Goal: Information Seeking & Learning: Learn about a topic

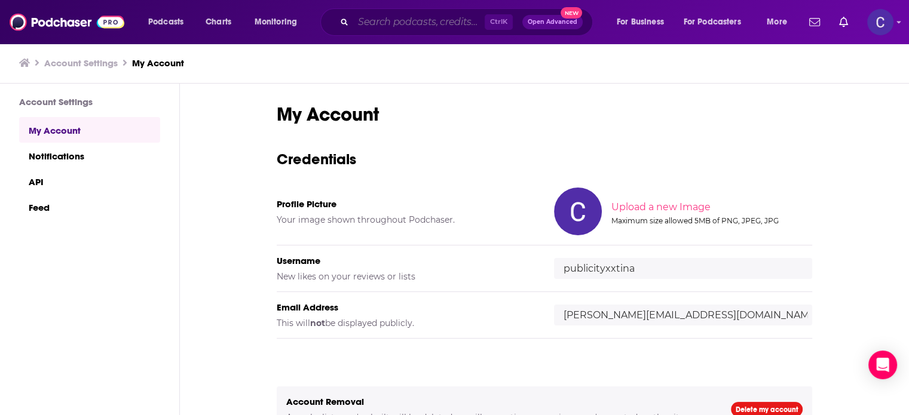
click at [428, 22] on input "Search podcasts, credits, & more..." at bounding box center [418, 22] width 131 height 19
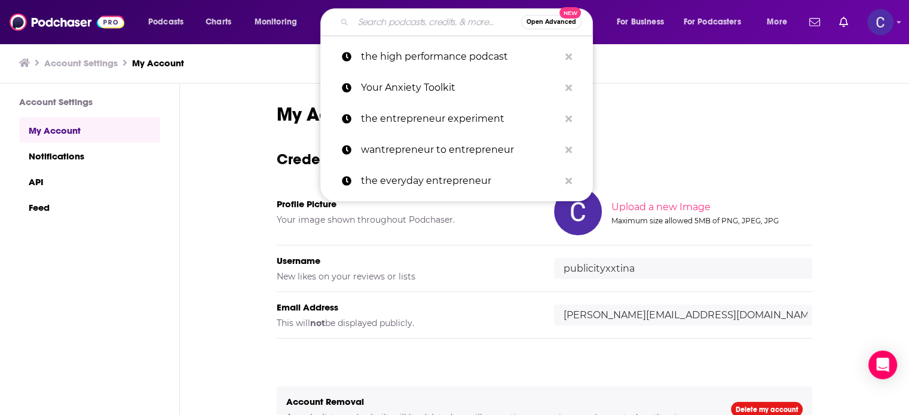
paste input "Wickedly Branded"
type input "Wickedly Branded"
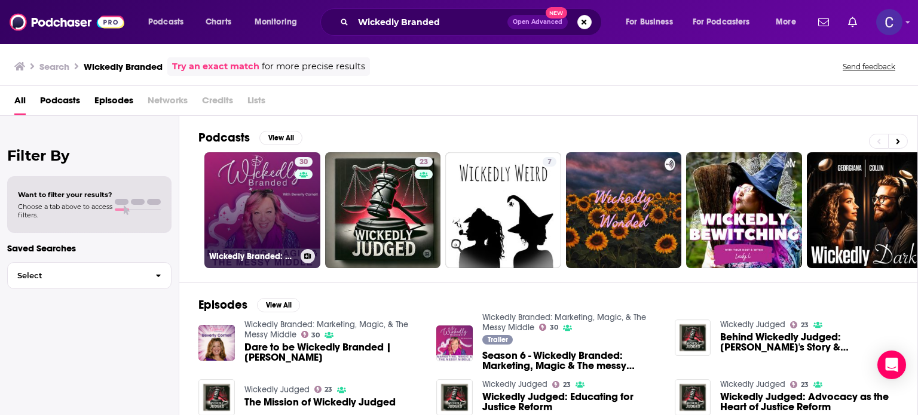
click at [282, 189] on link "30 Wickedly Branded: Marketing, Magic, & The Messy Middle" at bounding box center [262, 210] width 116 height 116
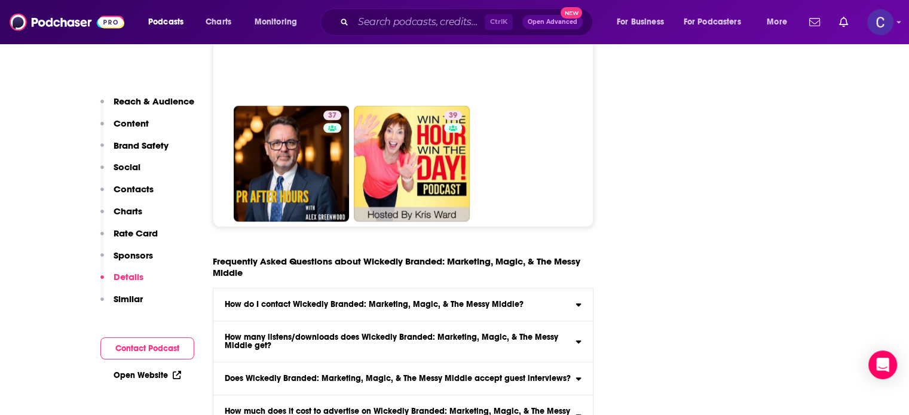
scroll to position [5558, 0]
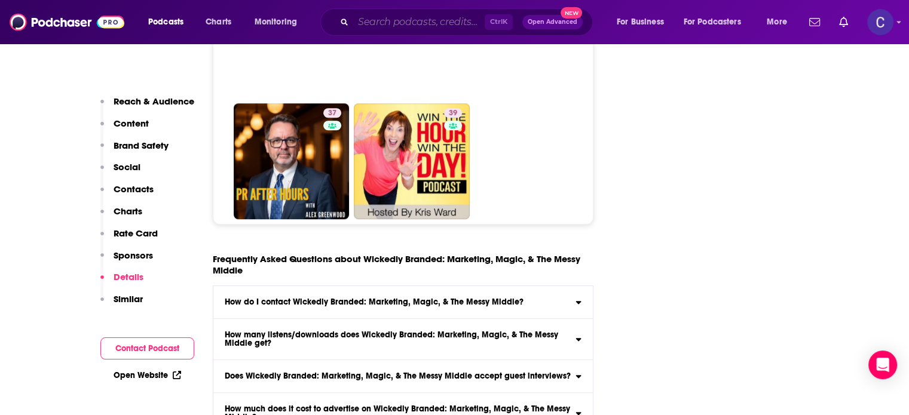
click at [443, 23] on input "Search podcasts, credits, & more..." at bounding box center [418, 22] width 131 height 19
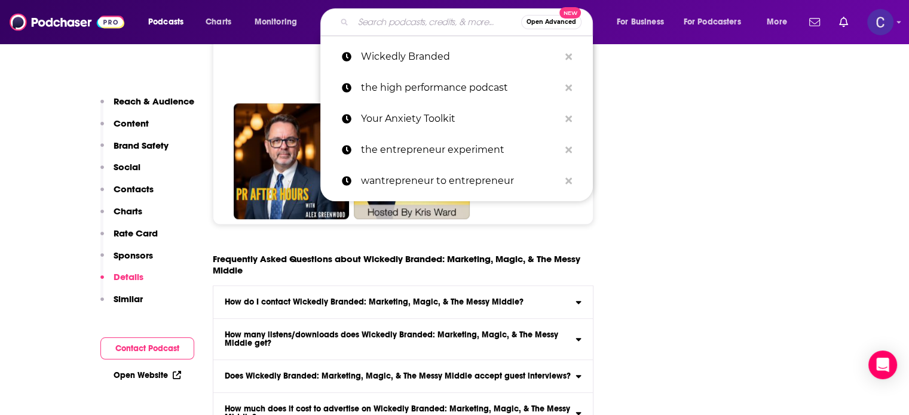
paste input "Profitable Graphic Designer"
type input "Profitable Graphic Designer"
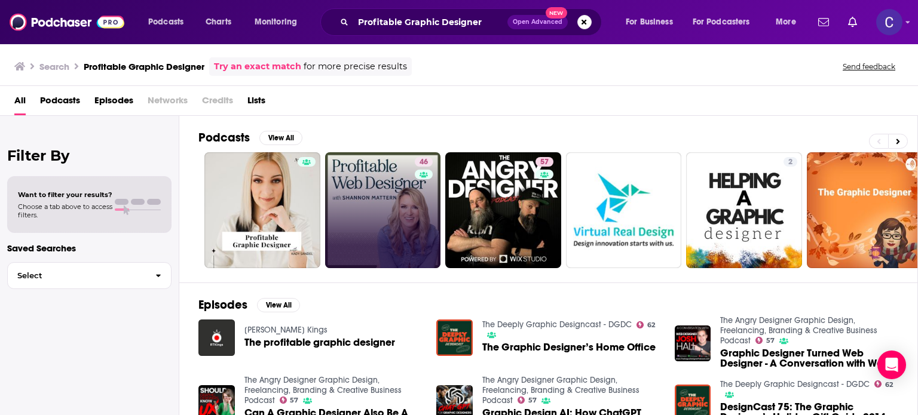
click at [386, 188] on link "46" at bounding box center [383, 210] width 116 height 116
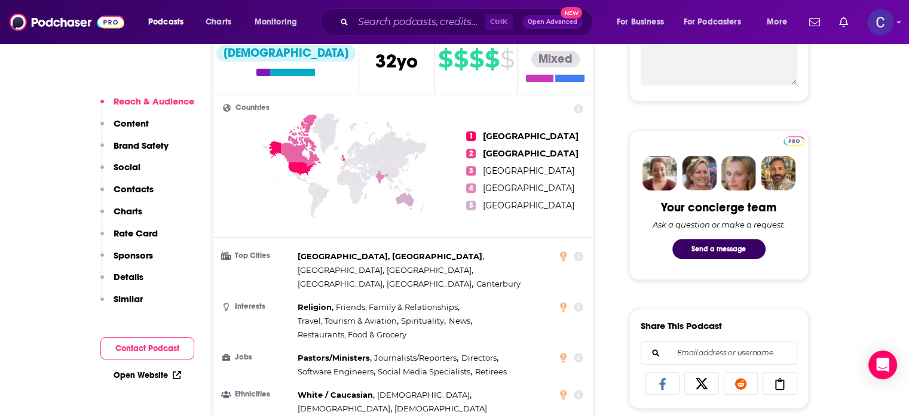
scroll to position [657, 0]
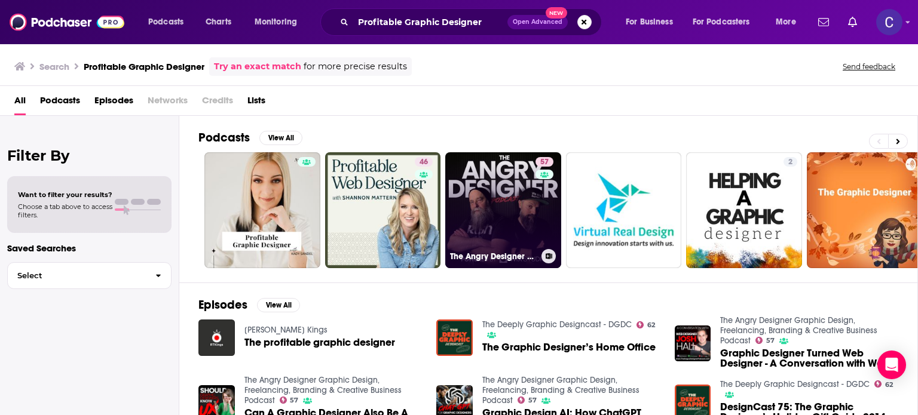
click at [490, 186] on link "57 The Angry Designer Graphic Design, Freelancing, Branding & Creative Business…" at bounding box center [503, 210] width 116 height 116
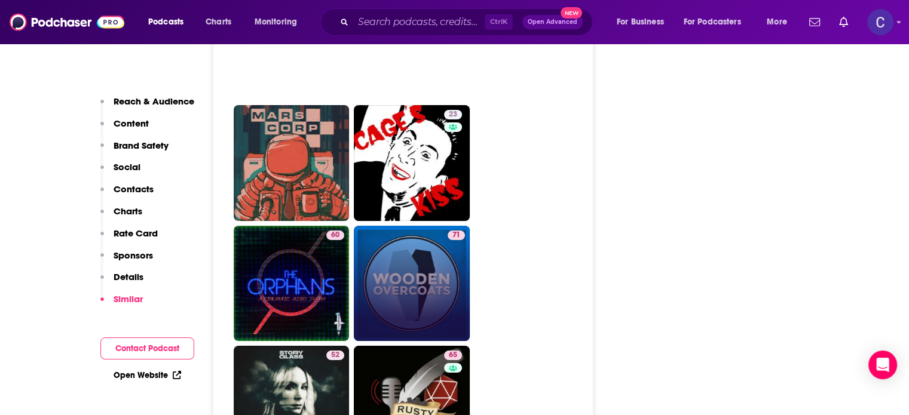
scroll to position [4721, 0]
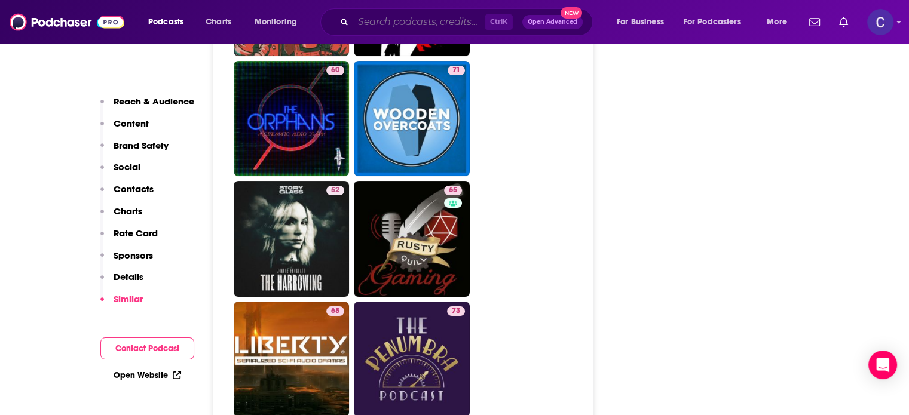
click at [408, 23] on input "Search podcasts, credits, & more..." at bounding box center [418, 22] width 131 height 19
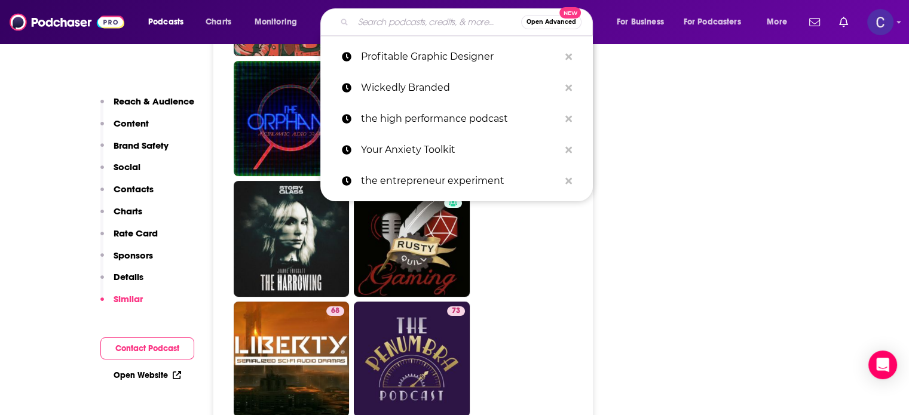
paste input "The Mind Your Time Podcast"
type input "The Mind Your Time Podcast"
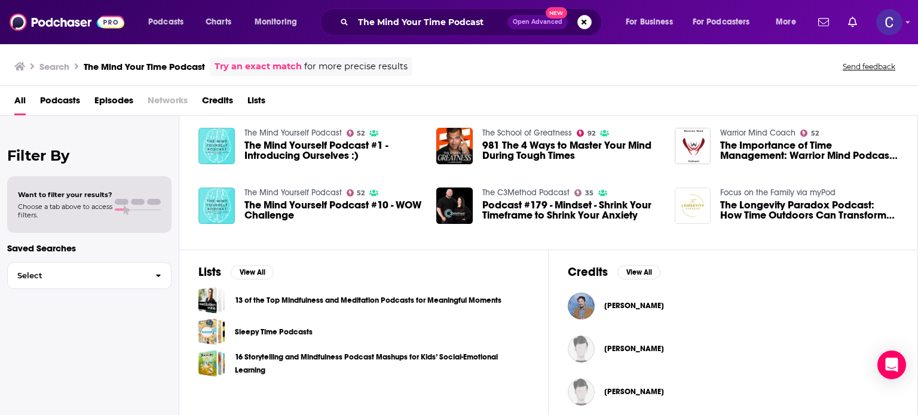
scroll to position [258, 0]
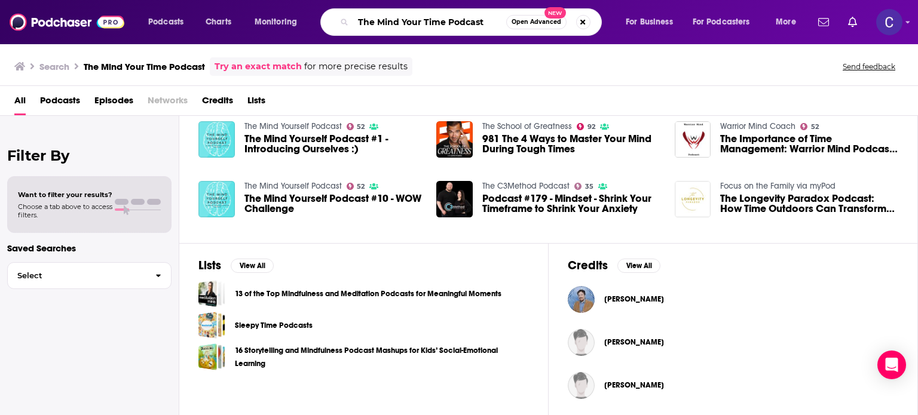
drag, startPoint x: 490, startPoint y: 16, endPoint x: 338, endPoint y: 24, distance: 152.0
click at [338, 27] on div "The Mind Your Time Podcast Open Advanced New" at bounding box center [460, 21] width 281 height 27
paste input "Systems Saved Me"
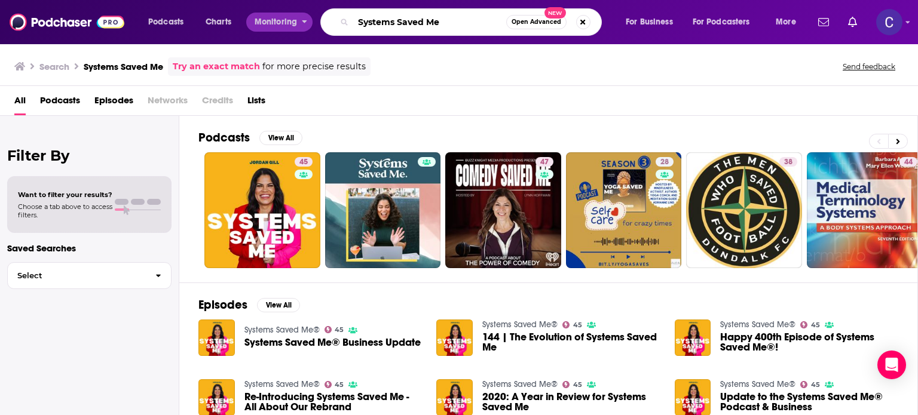
drag, startPoint x: 458, startPoint y: 23, endPoint x: 258, endPoint y: 30, distance: 200.3
click at [258, 30] on div "Podcasts Charts Monitoring Systems Saved Me Open Advanced New For Business For …" at bounding box center [474, 21] width 668 height 27
paste input "Be Known Onlin"
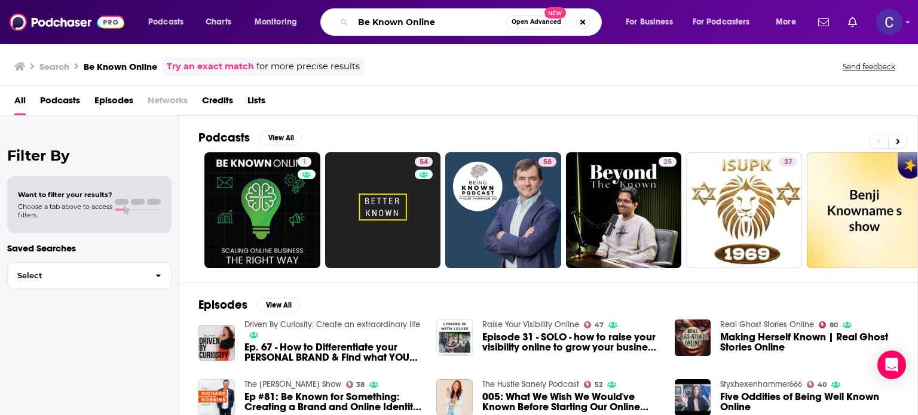
drag, startPoint x: 435, startPoint y: 26, endPoint x: 247, endPoint y: 19, distance: 187.8
click at [246, 19] on div "Podcasts Charts Monitoring Be Known Online Open Advanced New For Business For P…" at bounding box center [474, 21] width 668 height 27
paste input "Systems Simplified"
type input "Systems Simplified"
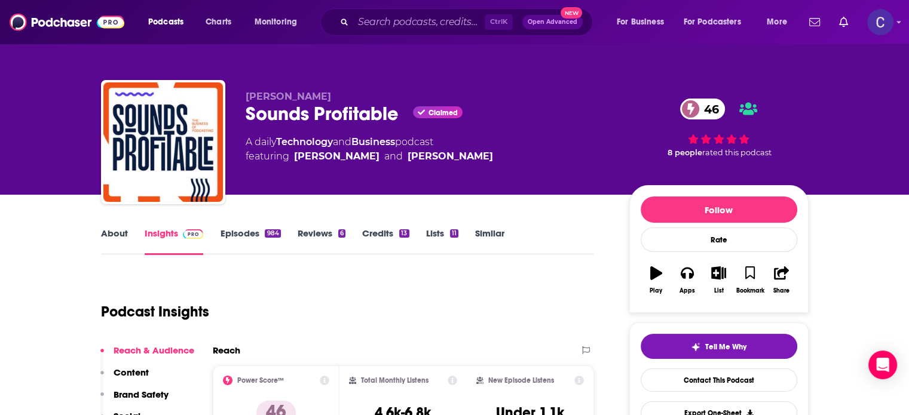
click at [115, 234] on link "About" at bounding box center [114, 241] width 27 height 27
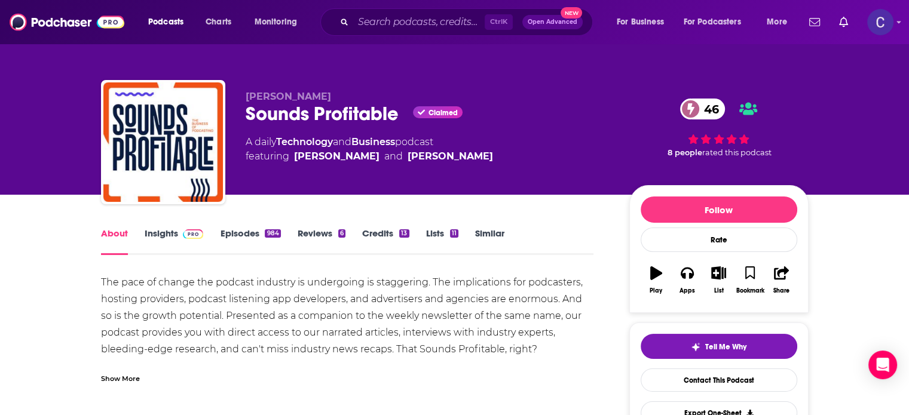
click at [229, 235] on link "Episodes 984" at bounding box center [250, 241] width 60 height 27
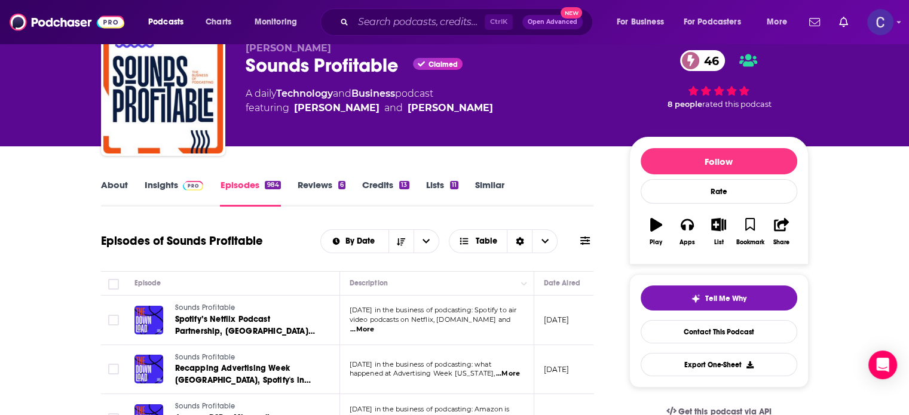
scroll to position [120, 0]
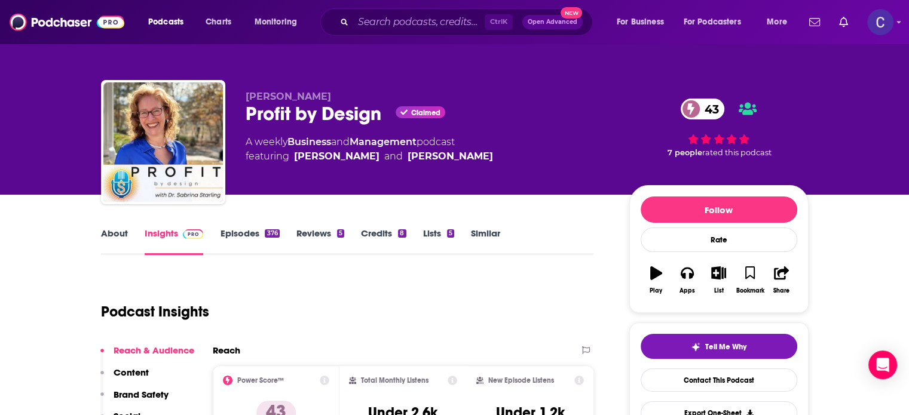
click at [126, 232] on link "About" at bounding box center [114, 241] width 27 height 27
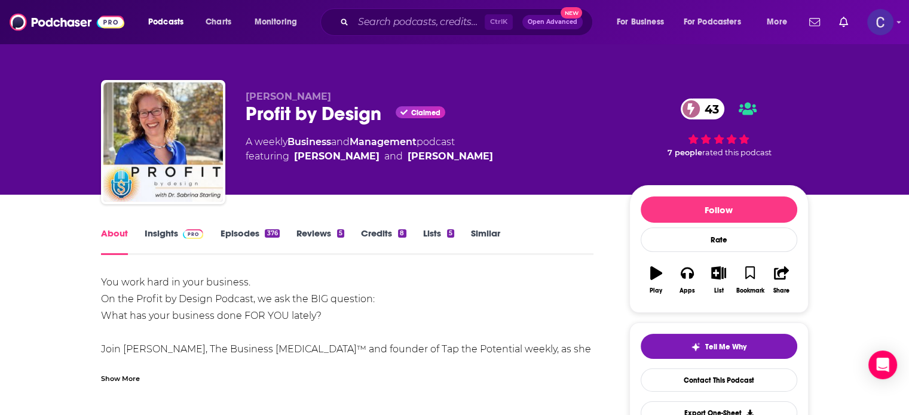
click at [129, 380] on div "Show More" at bounding box center [120, 377] width 39 height 11
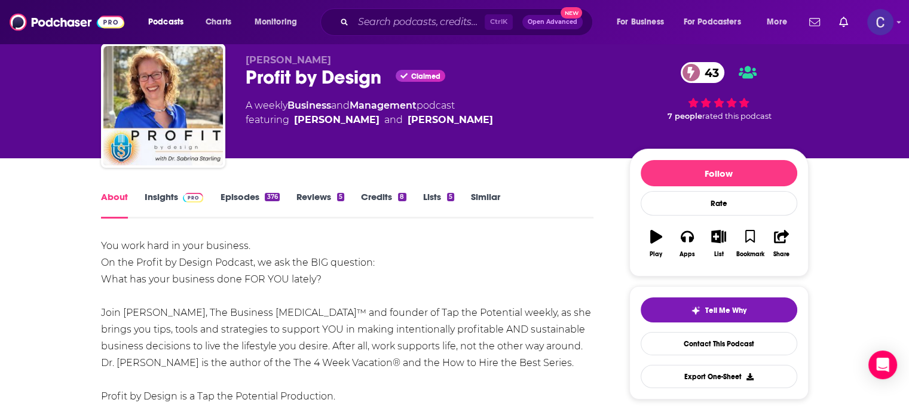
scroll to position [120, 0]
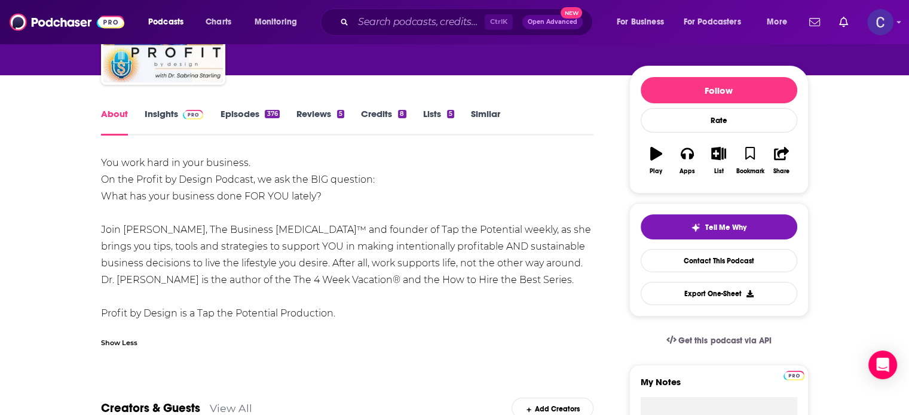
click at [236, 107] on div "About Insights Episodes 376 Reviews 5 Credits 8 Lists 5 Similar" at bounding box center [347, 120] width 493 height 29
click at [240, 111] on link "Episodes 376" at bounding box center [249, 121] width 59 height 27
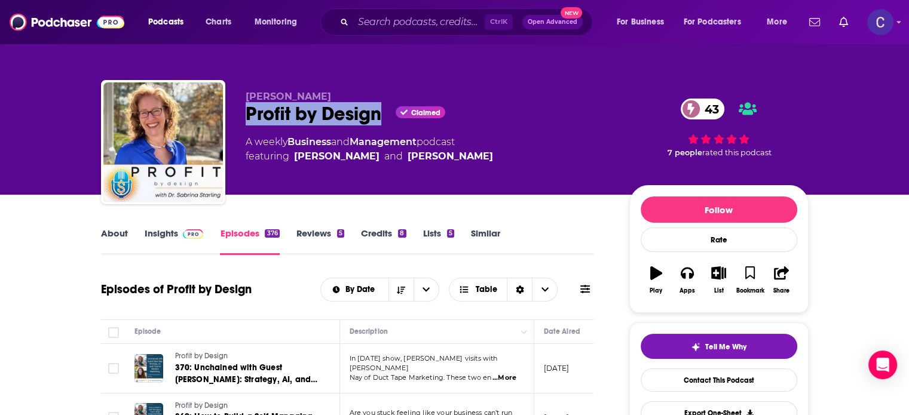
drag, startPoint x: 243, startPoint y: 118, endPoint x: 383, endPoint y: 125, distance: 140.6
click at [380, 126] on div "Dr. Sabrina Starling Profit by Design Claimed 43 A weekly Business and Manageme…" at bounding box center [455, 144] width 708 height 129
copy h2 "Profit by Design"
drag, startPoint x: 151, startPoint y: 222, endPoint x: 158, endPoint y: 234, distance: 13.9
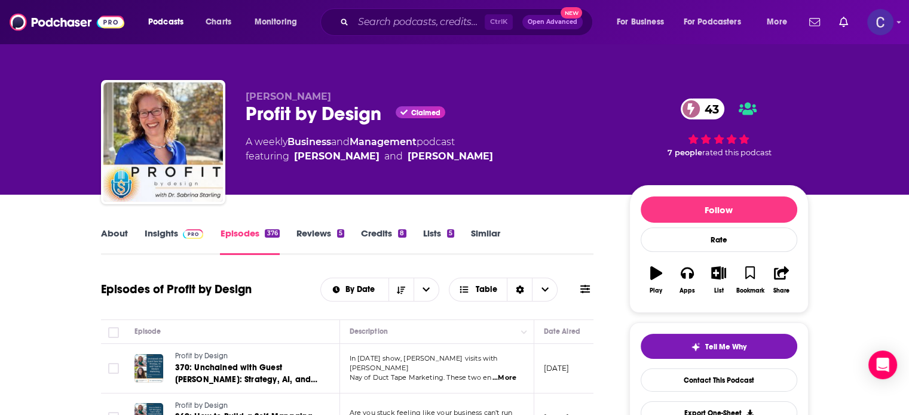
click at [164, 228] on link "Insights" at bounding box center [174, 241] width 59 height 27
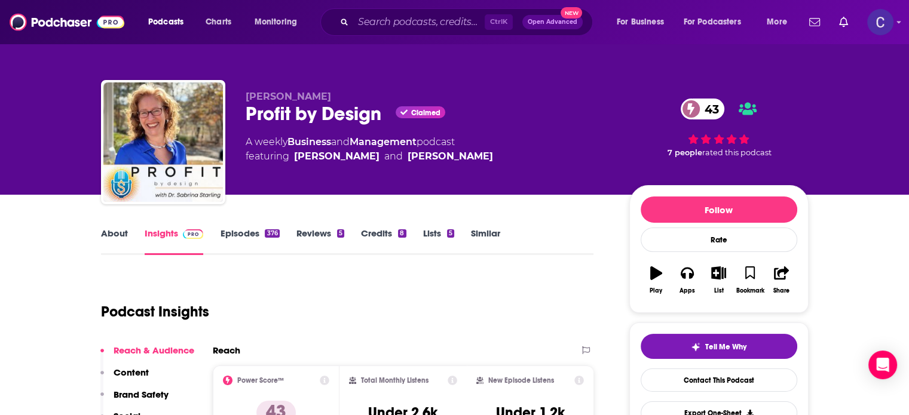
drag, startPoint x: 164, startPoint y: 228, endPoint x: 157, endPoint y: 234, distance: 9.3
click at [153, 235] on link "Insights" at bounding box center [174, 241] width 59 height 27
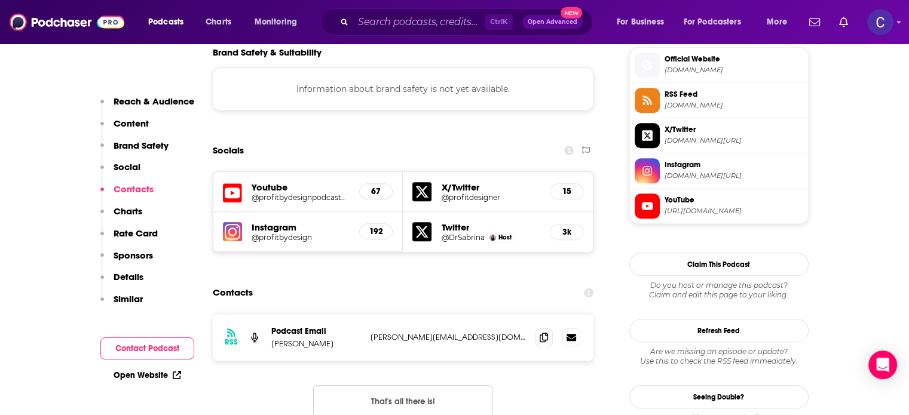
scroll to position [1135, 0]
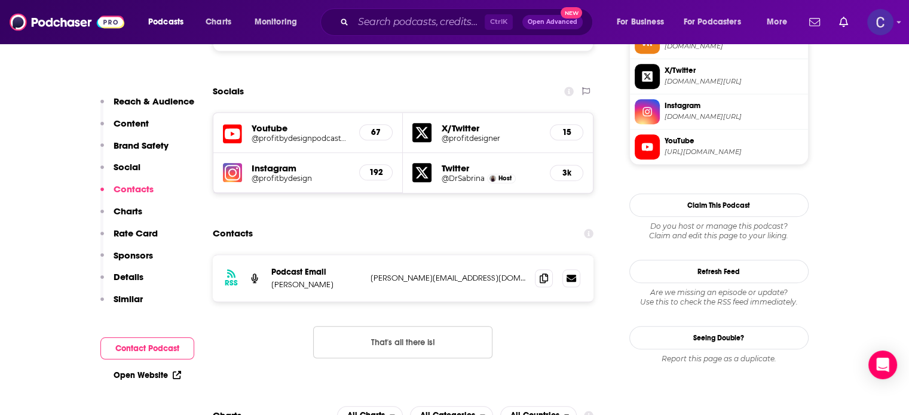
drag, startPoint x: 275, startPoint y: 234, endPoint x: 352, endPoint y: 234, distance: 77.1
click at [352, 255] on div "RSS Podcast Email Dr. Sabrina Starling sabrina@tapthepotential.com sabrina@tapt…" at bounding box center [403, 278] width 381 height 47
copy p "Dr. Sabrina Starling"
click at [544, 273] on icon at bounding box center [544, 278] width 8 height 10
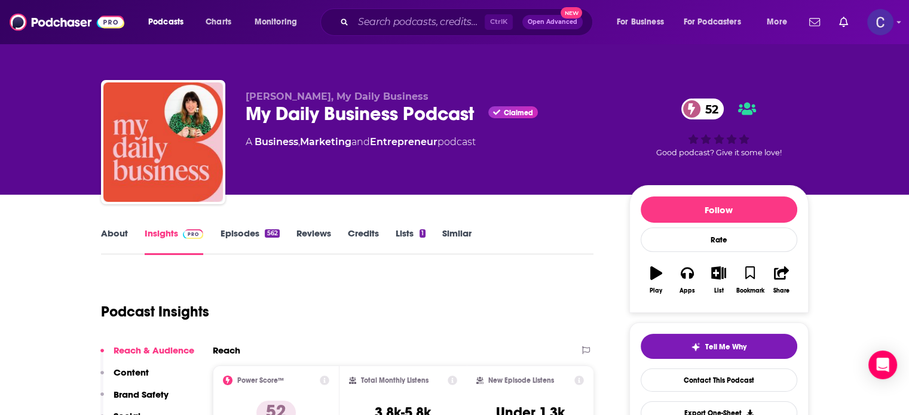
click at [103, 236] on link "About" at bounding box center [114, 241] width 27 height 27
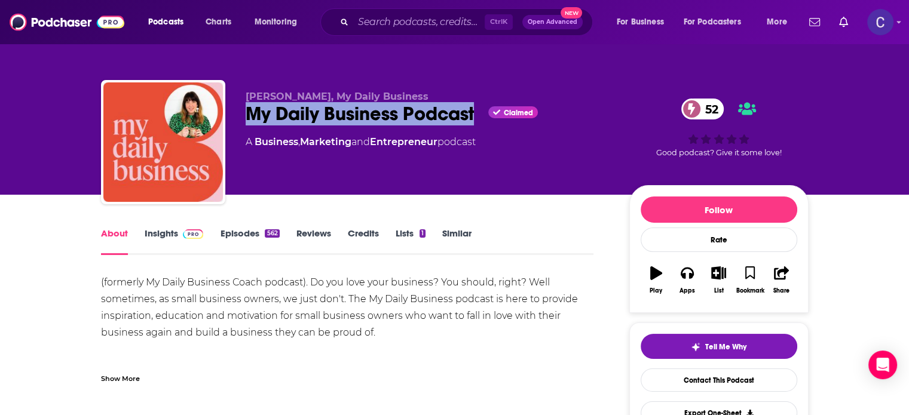
drag, startPoint x: 246, startPoint y: 109, endPoint x: 475, endPoint y: 121, distance: 228.6
click at [475, 121] on div "My Daily Business Podcast Claimed 52" at bounding box center [428, 113] width 365 height 23
copy h1 "My Daily Business Podcast"
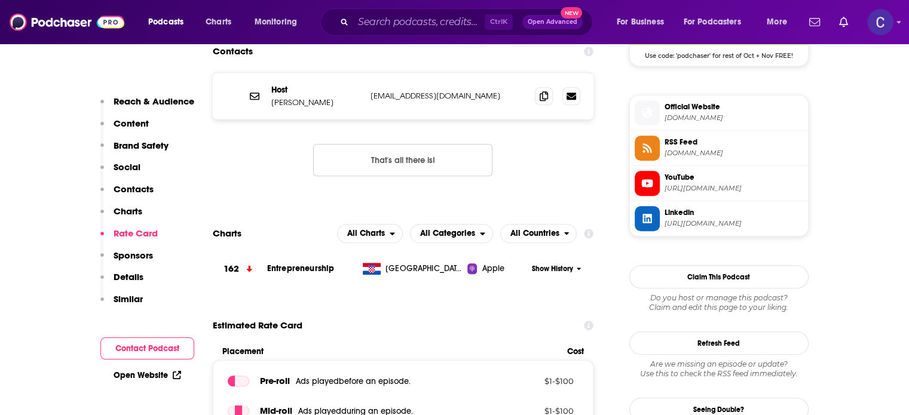
scroll to position [956, 0]
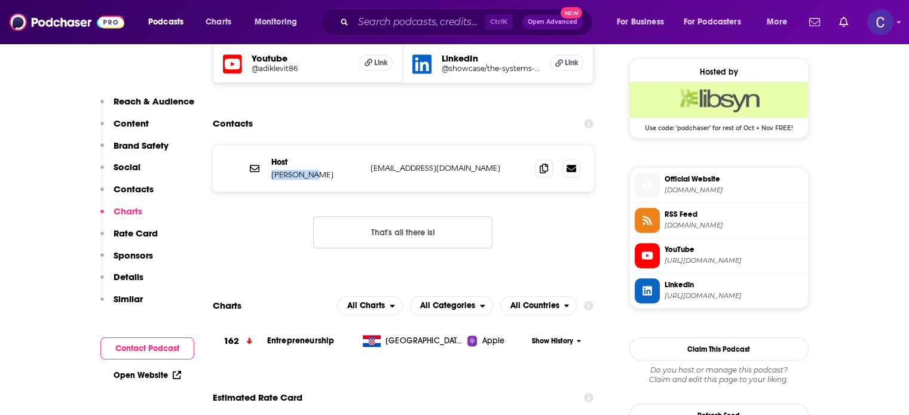
drag, startPoint x: 271, startPoint y: 174, endPoint x: 307, endPoint y: 174, distance: 35.9
click at [307, 174] on p "[PERSON_NAME]" at bounding box center [316, 175] width 90 height 10
copy p "Adi Klevit"
click at [550, 166] on span at bounding box center [544, 168] width 18 height 18
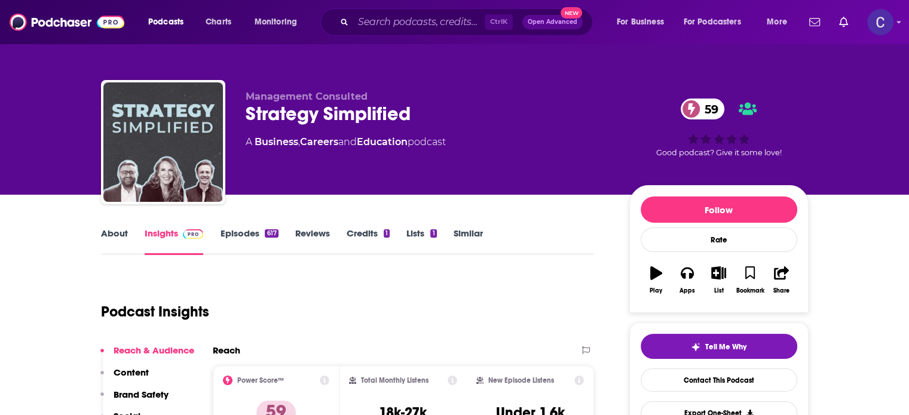
click at [120, 228] on link "About" at bounding box center [114, 241] width 27 height 27
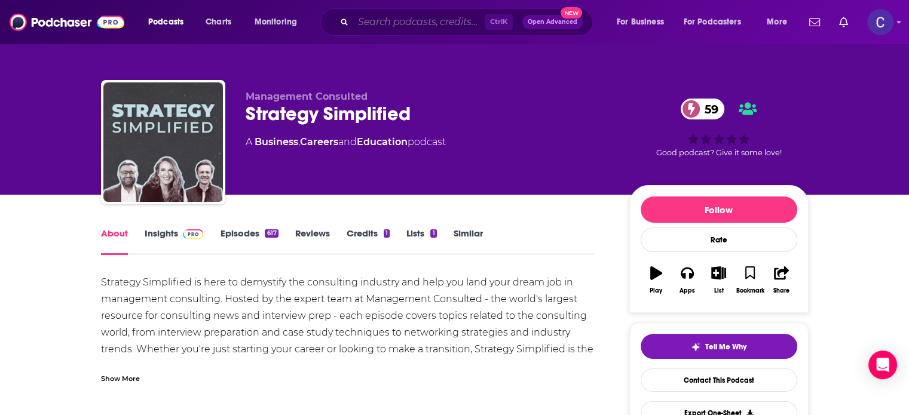
click at [399, 14] on input "Search podcasts, credits, & more..." at bounding box center [418, 22] width 131 height 19
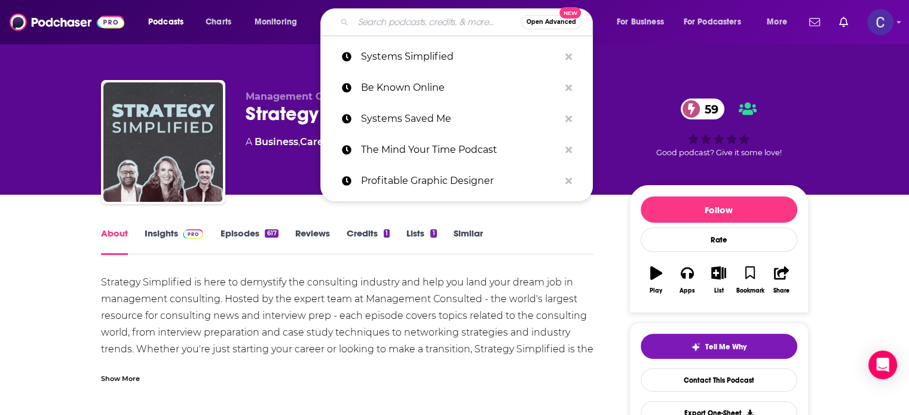
paste input "Freedom Entrepreneur Podcast"
type input "Freedom Entrepreneur Podcast"
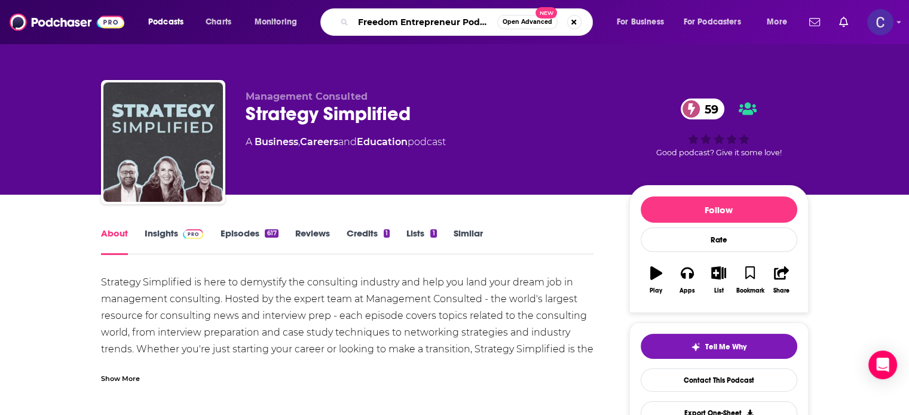
scroll to position [0, 5]
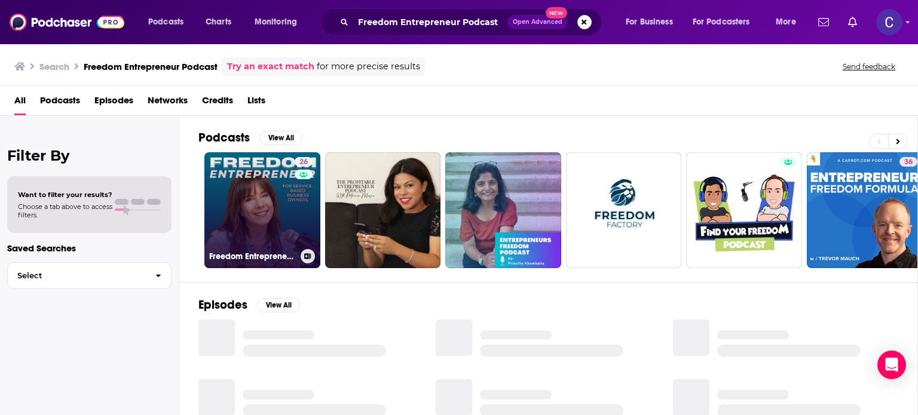
click at [264, 200] on link "26 Freedom Entrepreneur Podcast | Online Business Tips, Business System Strateg…" at bounding box center [262, 210] width 116 height 116
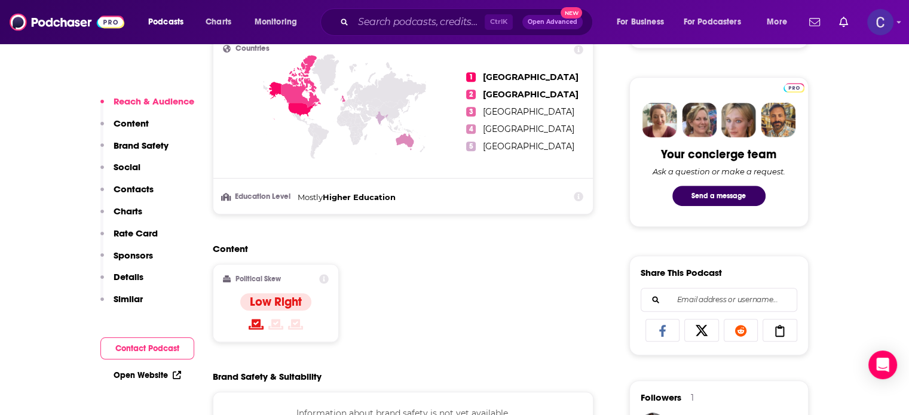
scroll to position [837, 0]
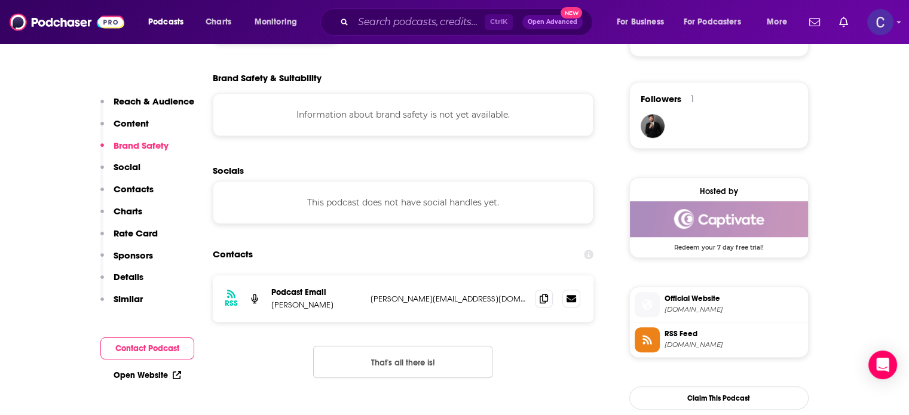
drag, startPoint x: 270, startPoint y: 303, endPoint x: 342, endPoint y: 310, distance: 72.0
click at [342, 310] on p "[PERSON_NAME]" at bounding box center [316, 305] width 90 height 10
copy p "[PERSON_NAME]"
click at [541, 298] on icon at bounding box center [544, 298] width 8 height 10
click at [396, 22] on input "Search podcasts, credits, & more..." at bounding box center [418, 22] width 131 height 19
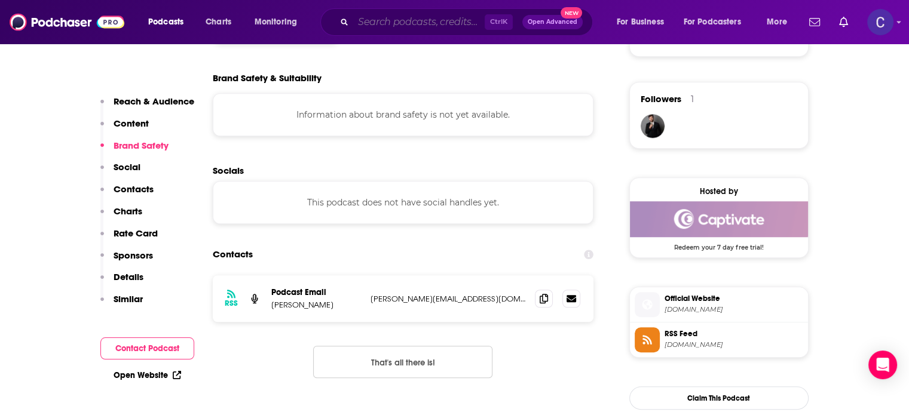
click at [396, 22] on input "Search podcasts, credits, & more..." at bounding box center [418, 22] width 131 height 19
paste input "six figure systems"
type input "six figure systems"
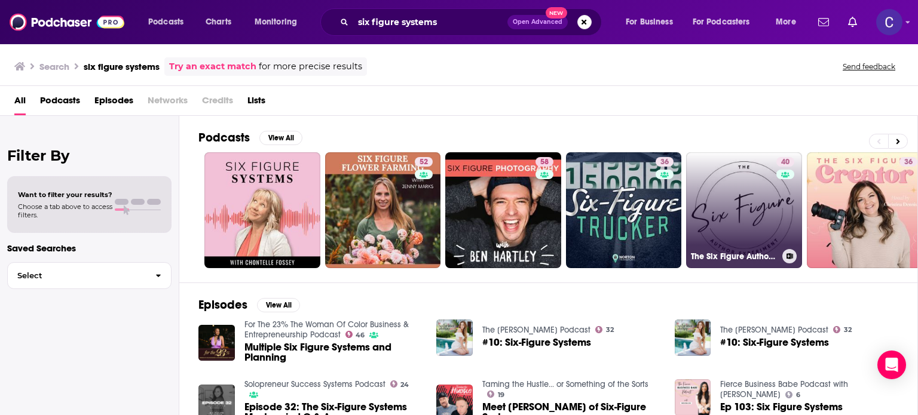
click at [712, 177] on link "40 The Six Figure Author Experiment Podcast" at bounding box center [744, 210] width 116 height 116
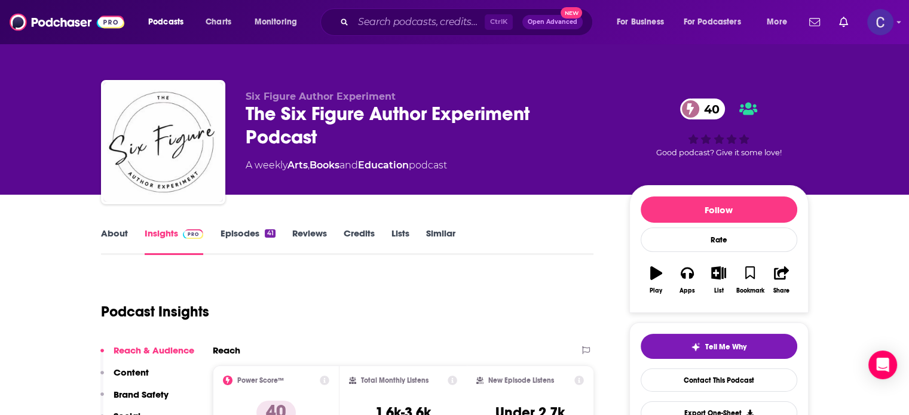
click at [232, 238] on link "Episodes 41" at bounding box center [247, 241] width 55 height 27
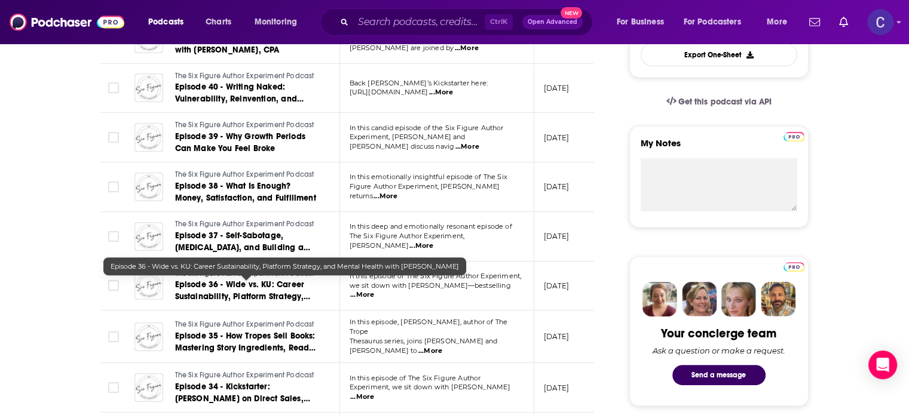
scroll to position [60, 0]
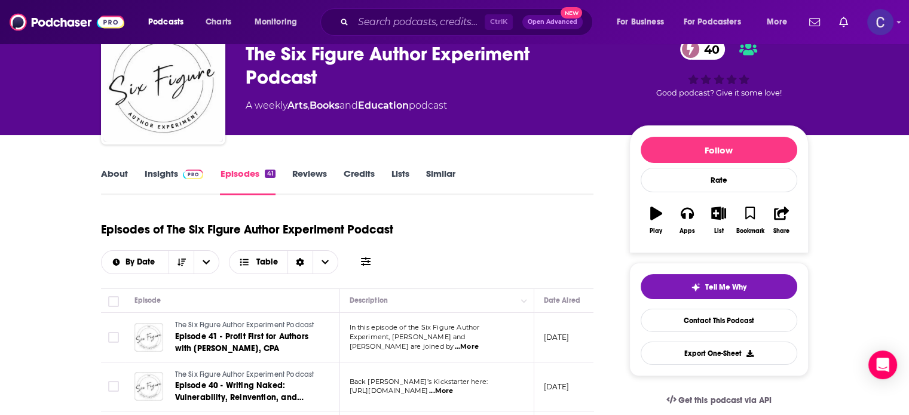
click at [112, 172] on link "About" at bounding box center [114, 181] width 27 height 27
